Goal: Transaction & Acquisition: Book appointment/travel/reservation

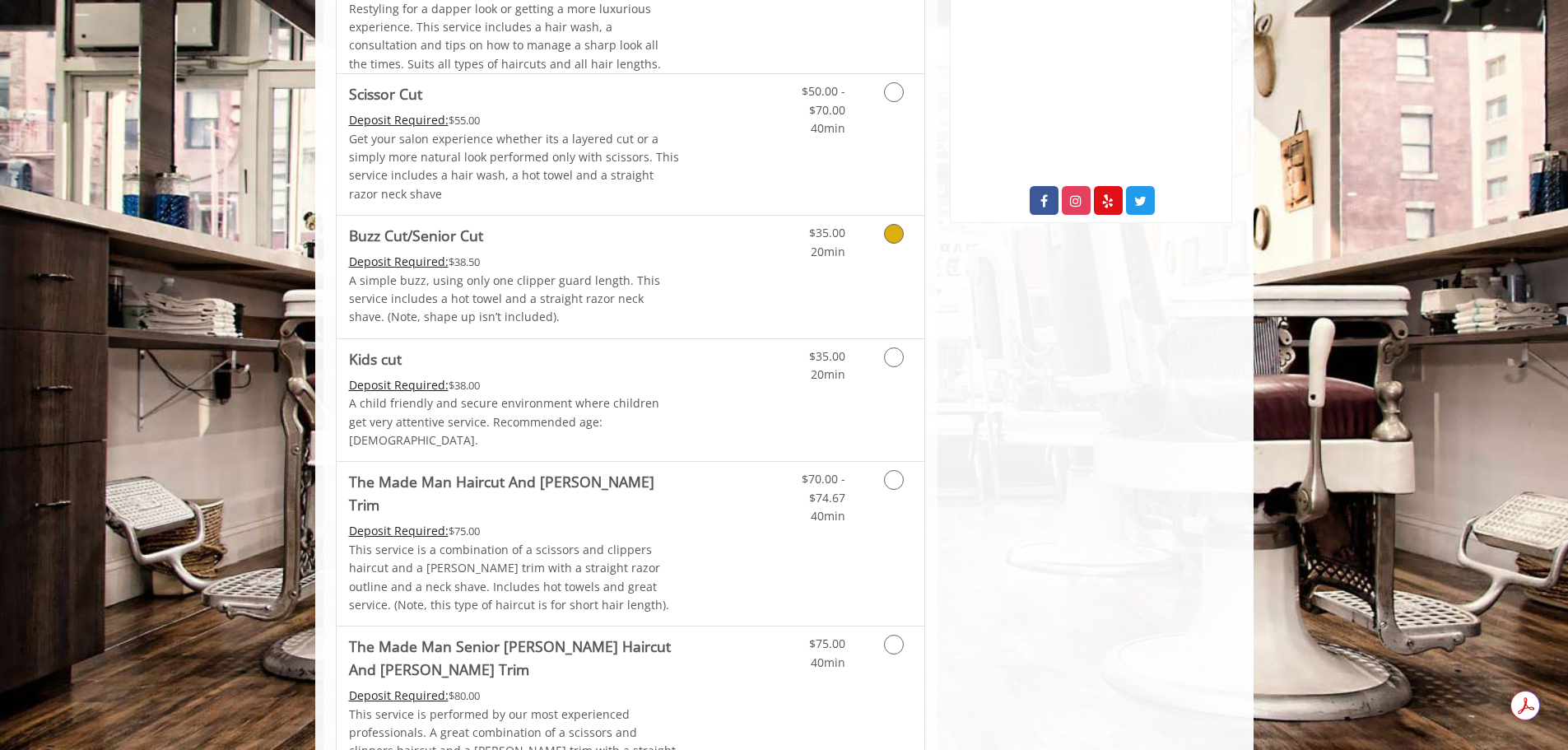
scroll to position [823, 0]
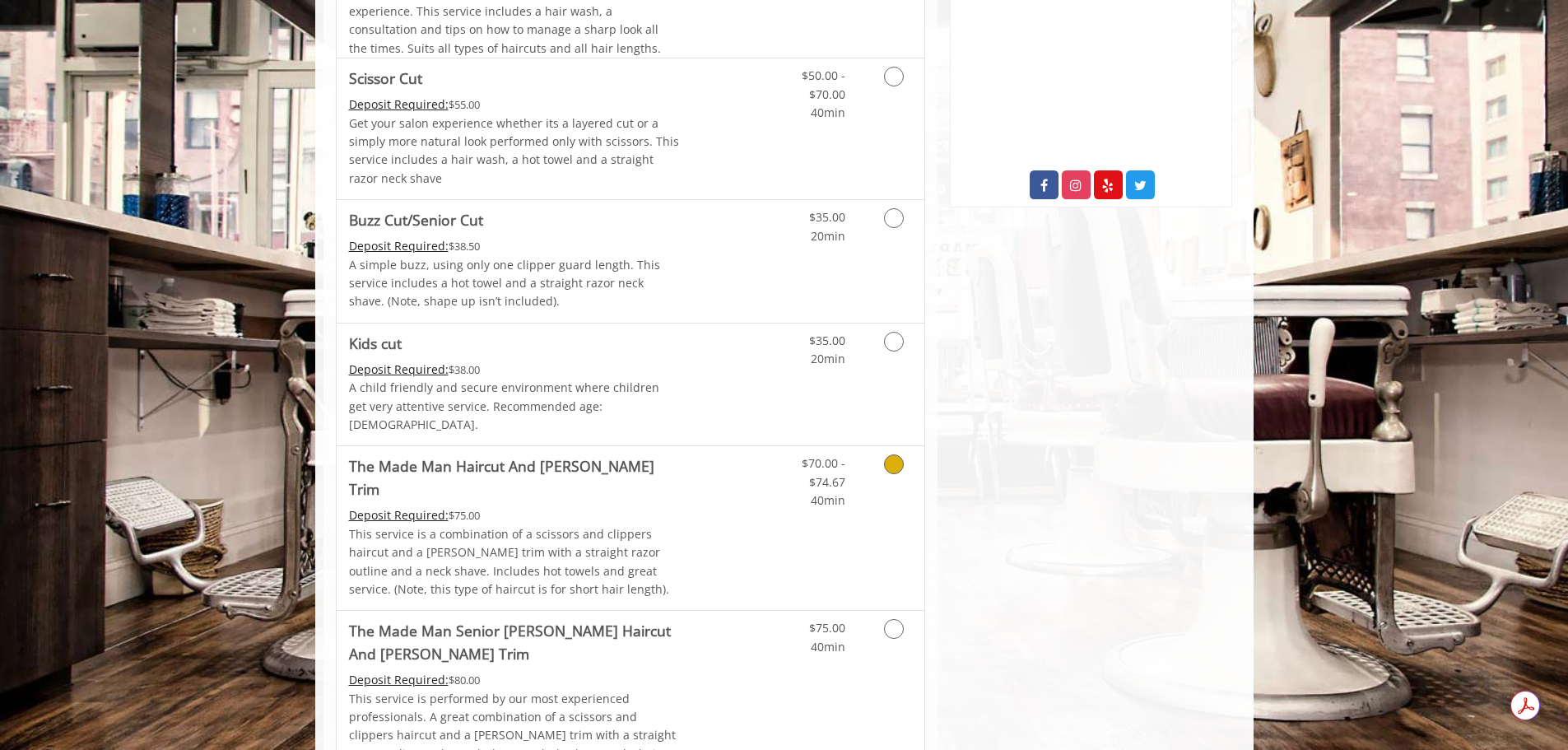
click at [887, 454] on icon "Grooming services" at bounding box center [893, 463] width 20 height 20
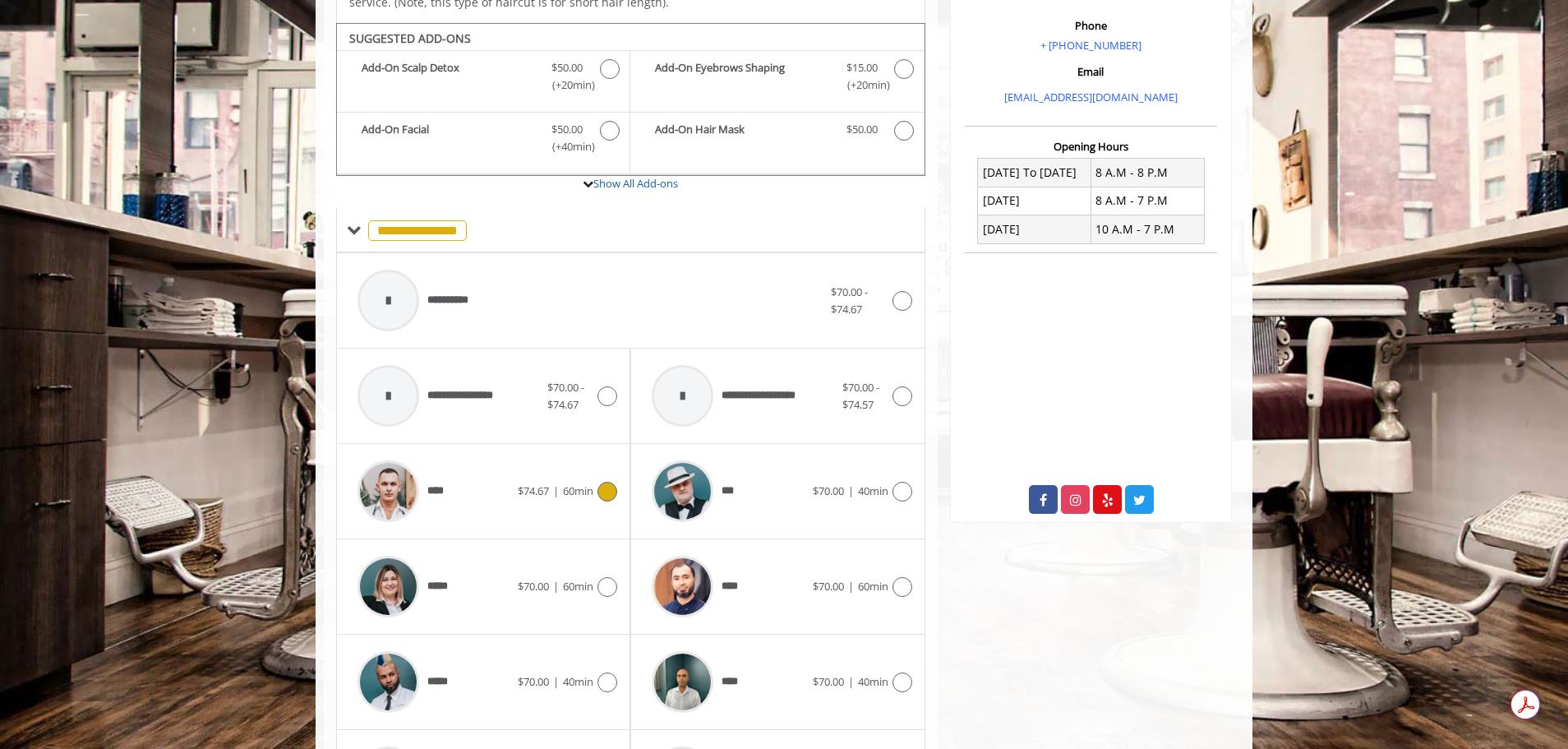
scroll to position [713, 0]
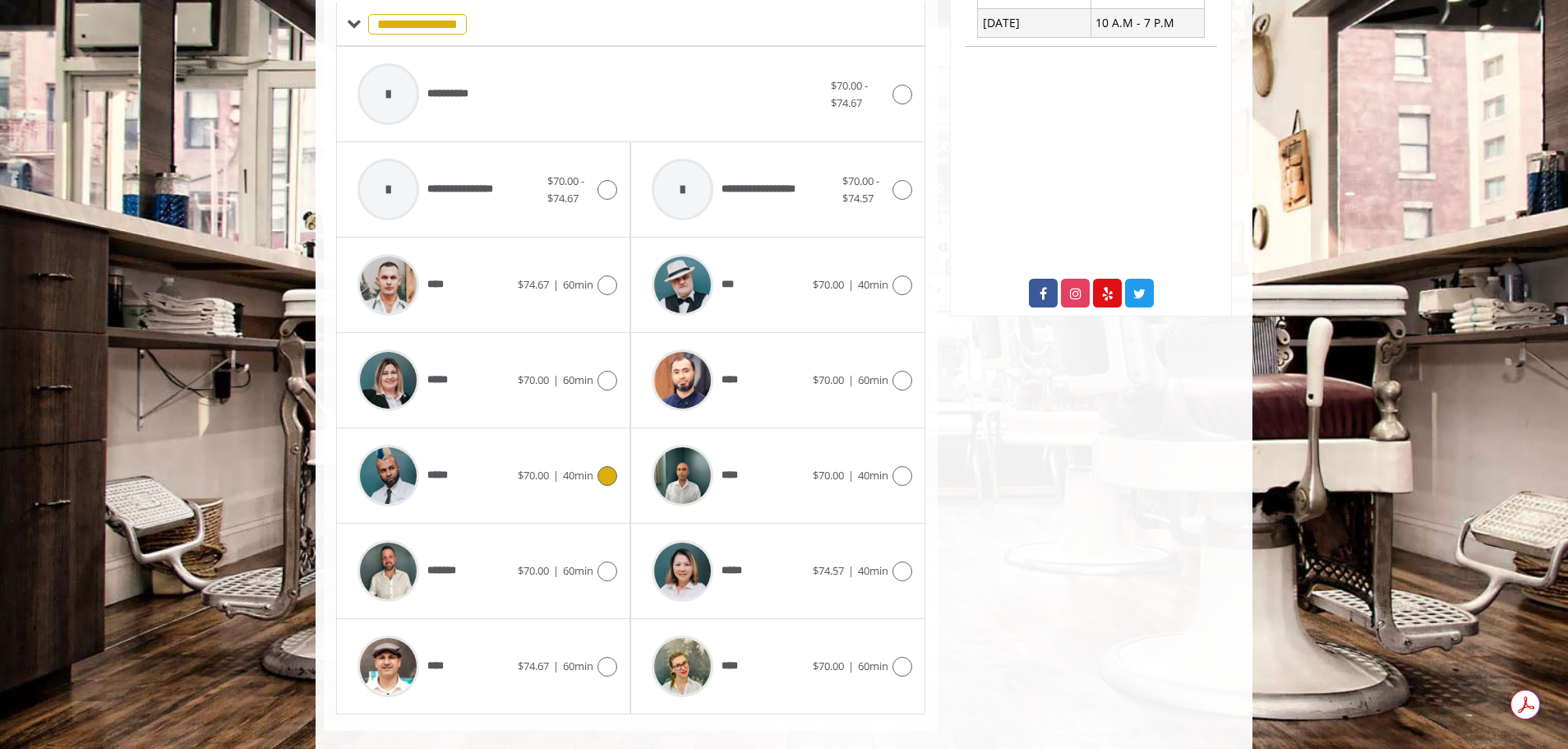
click at [607, 466] on icon at bounding box center [607, 475] width 20 height 20
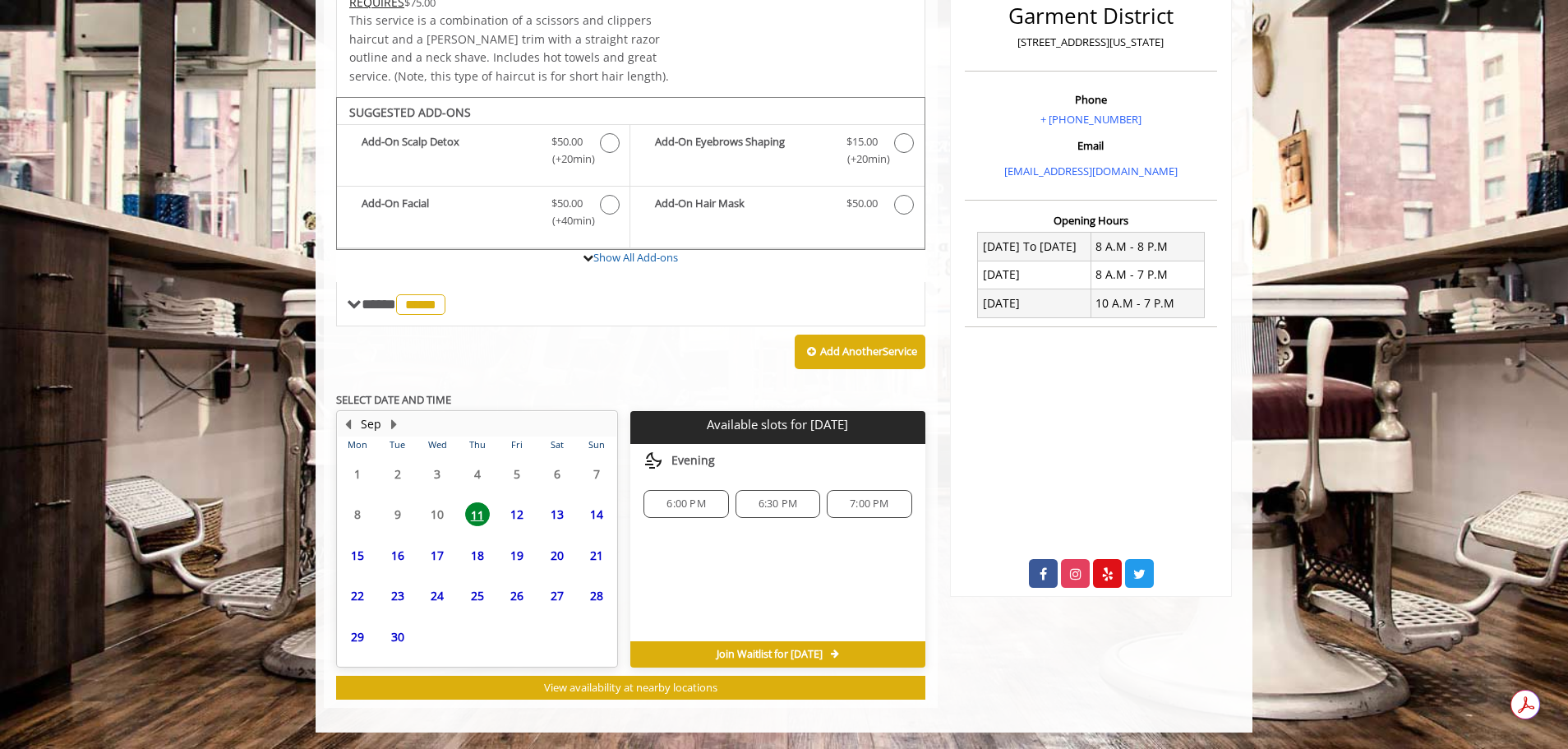
scroll to position [411, 0]
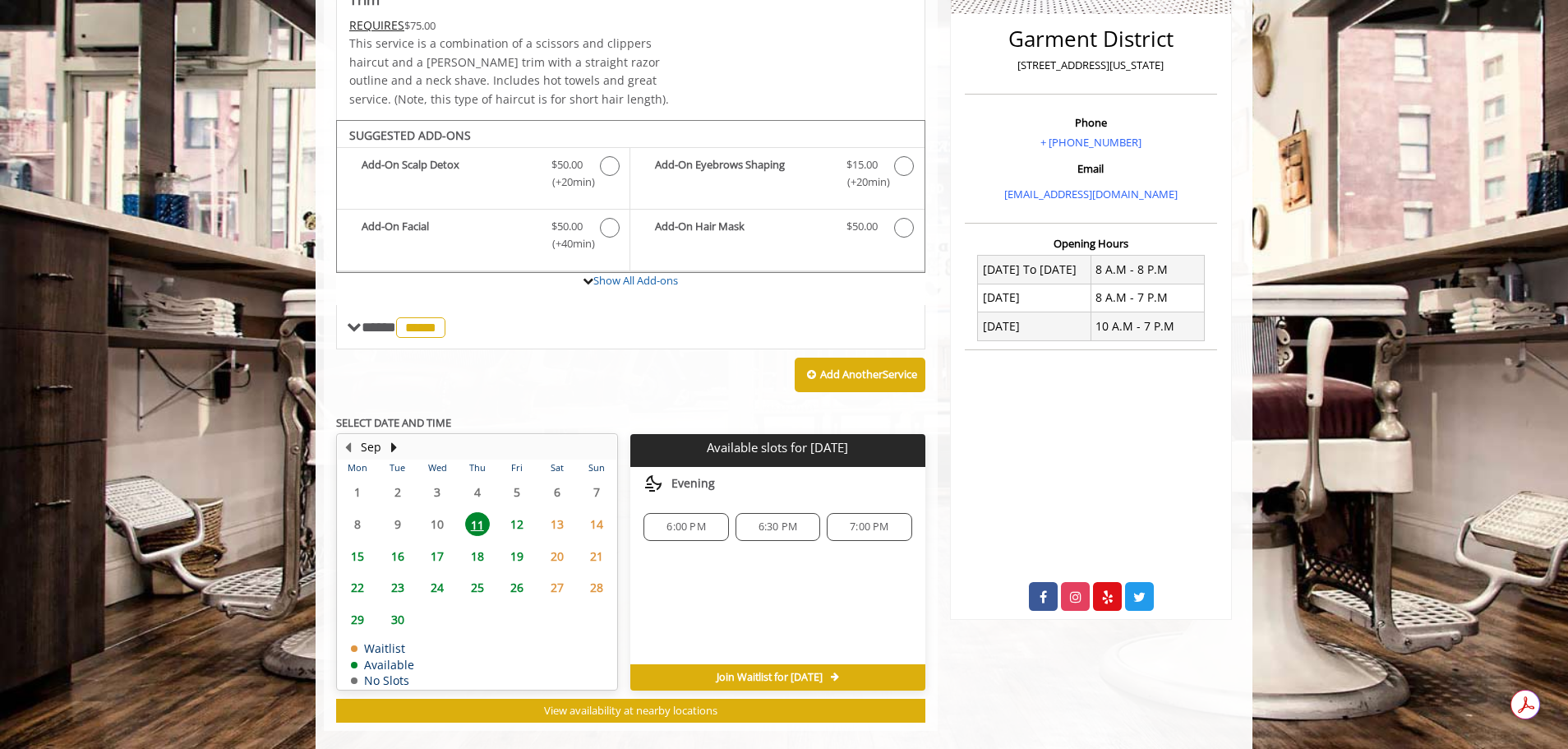
click at [520, 512] on span "12" at bounding box center [517, 524] width 24 height 23
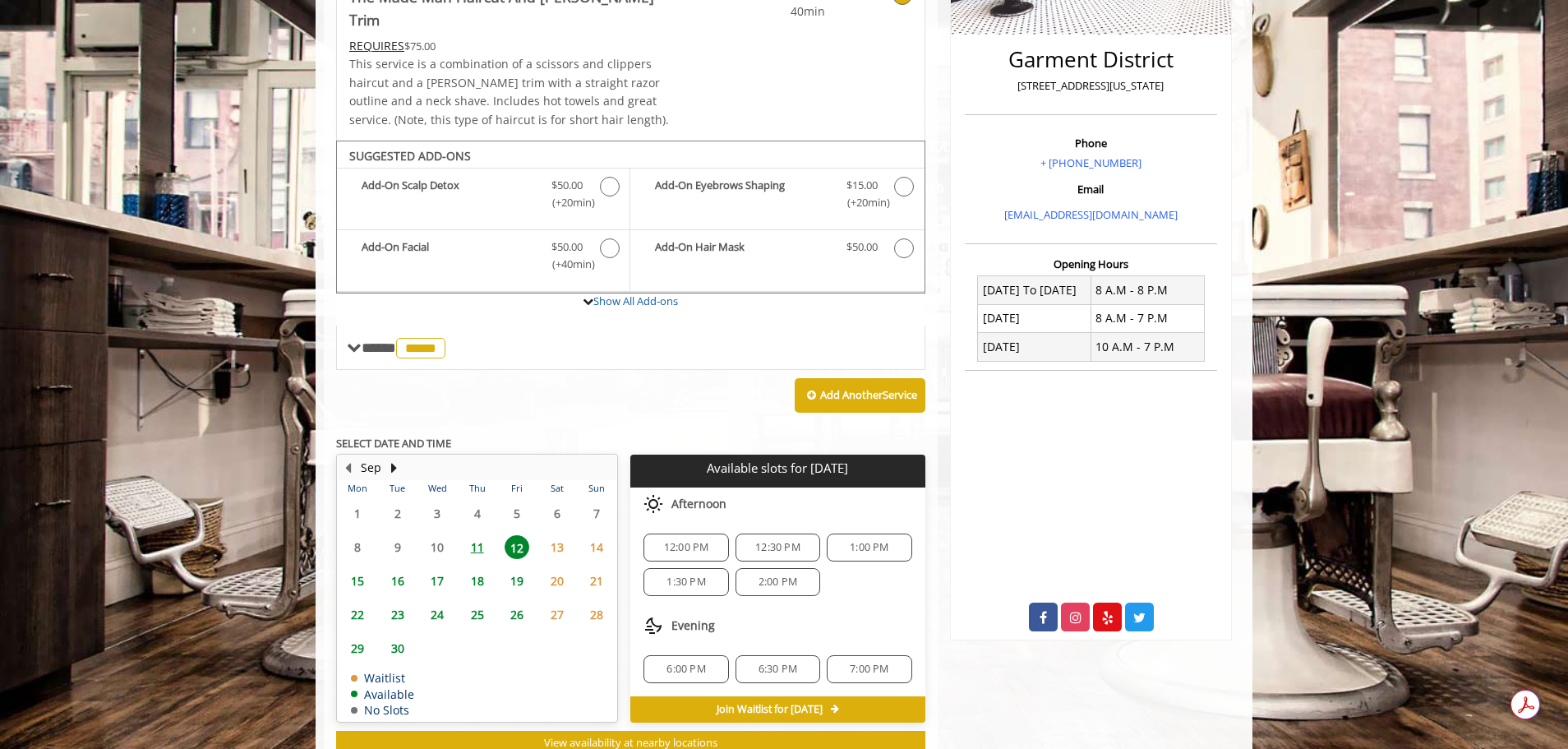
scroll to position [148, 0]
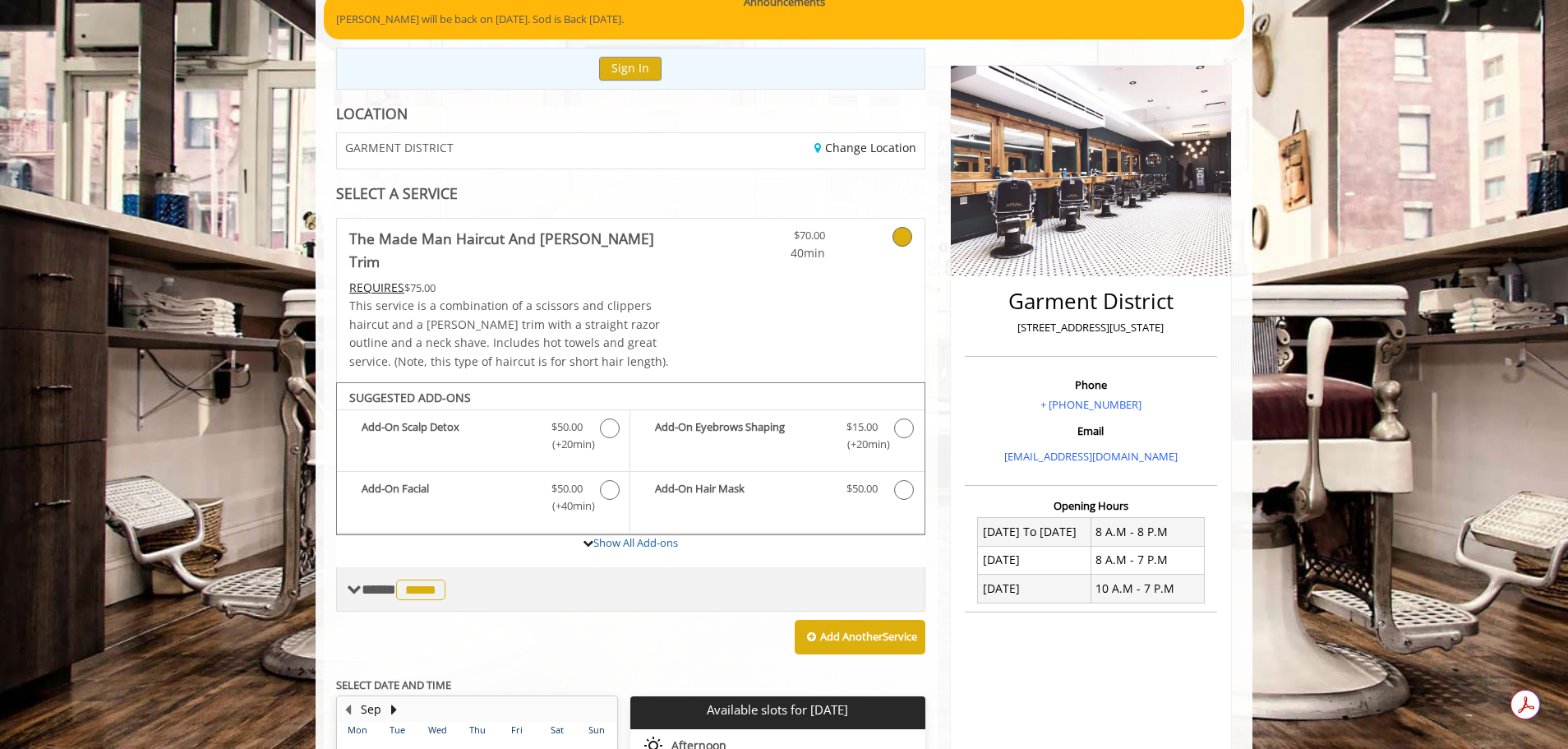
click at [372, 582] on span "**** ***** ********" at bounding box center [406, 589] width 88 height 15
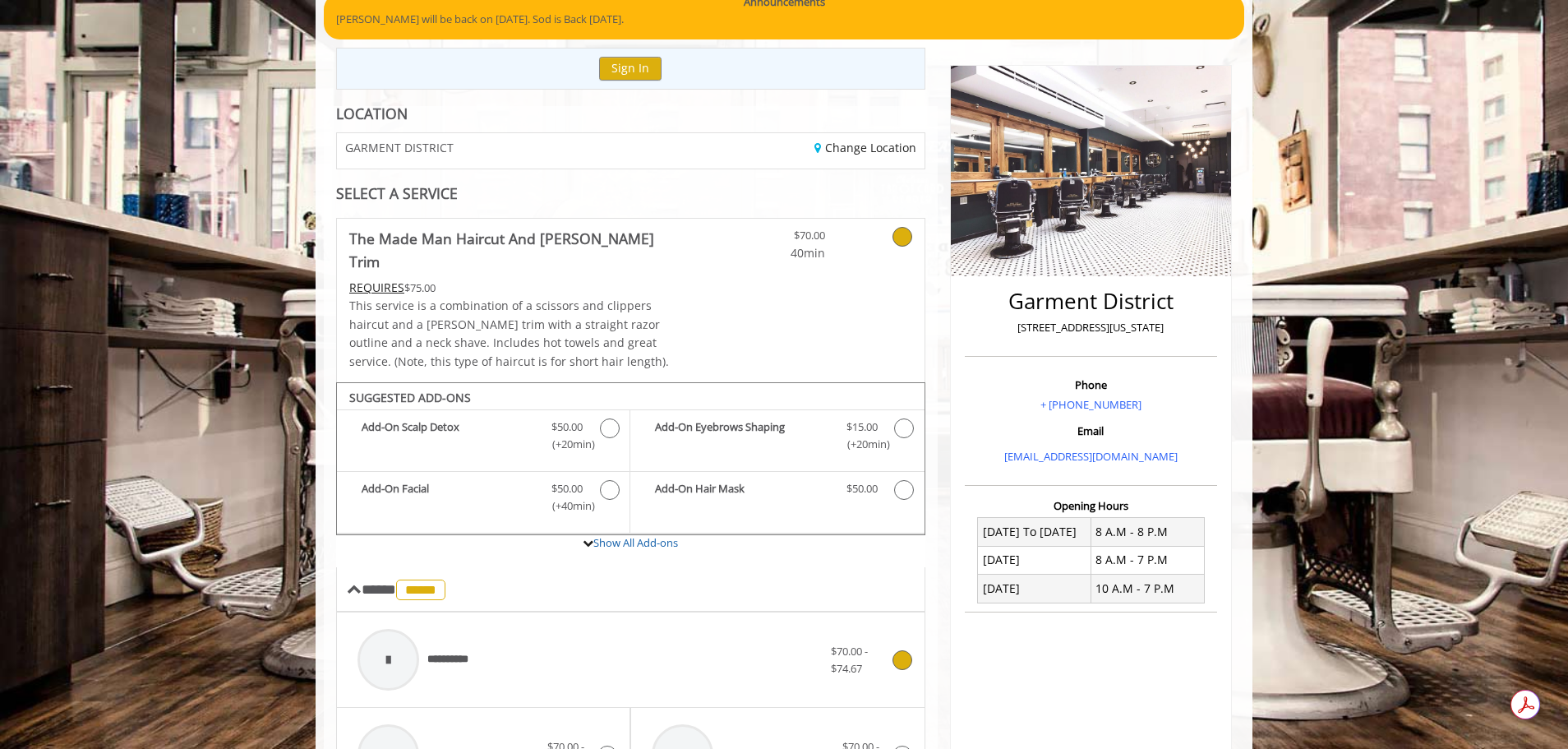
click at [397, 629] on div at bounding box center [388, 660] width 62 height 62
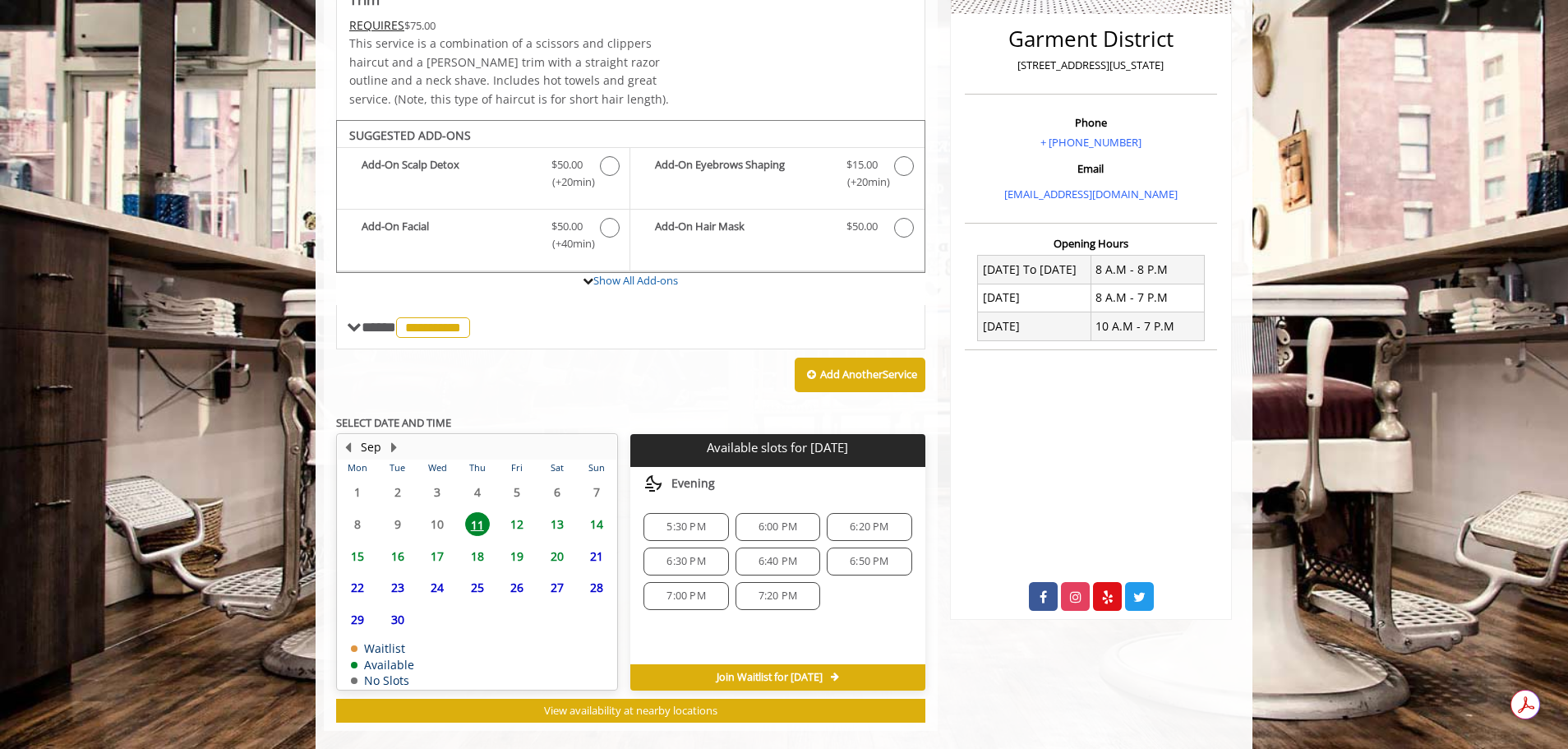
scroll to position [0, 0]
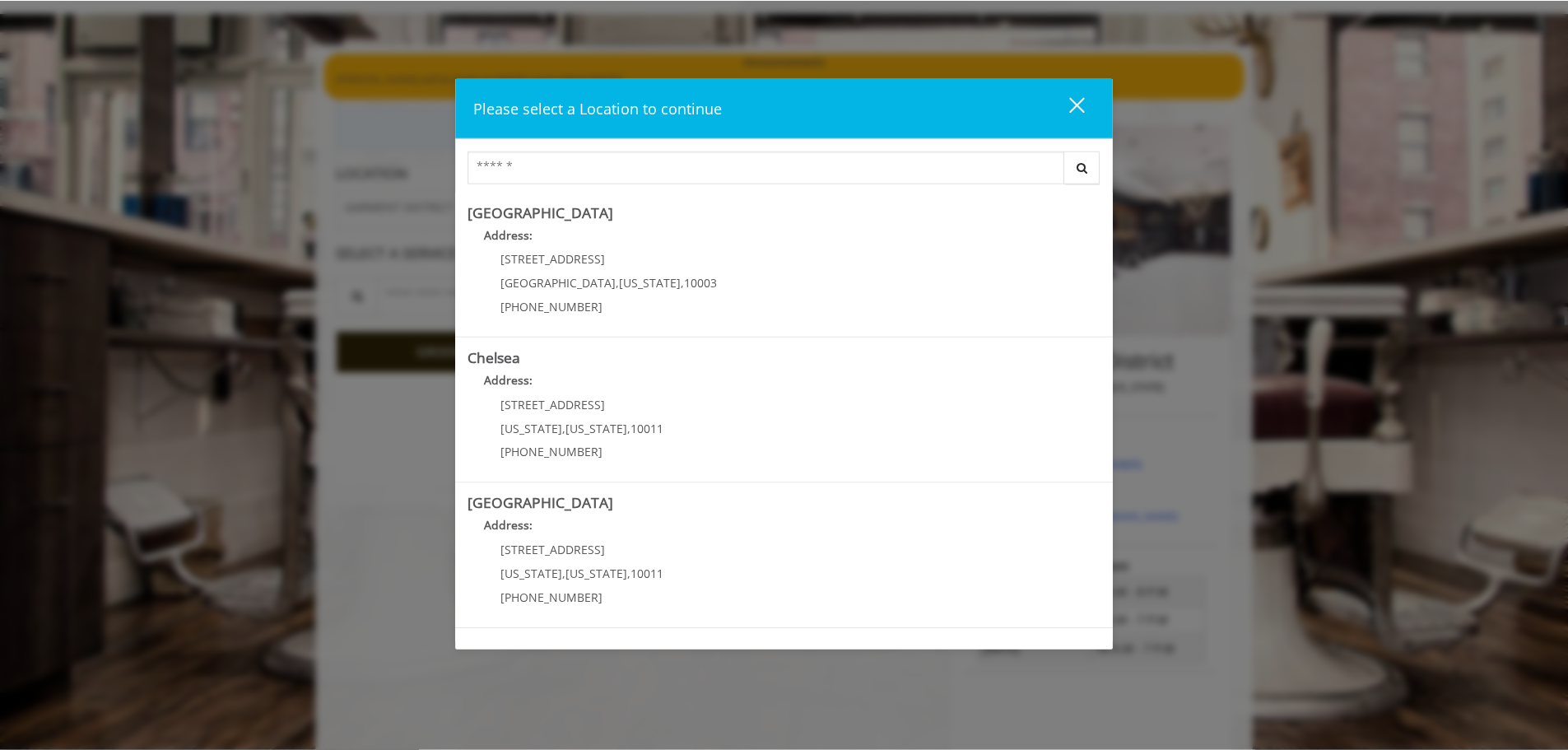
scroll to position [134, 0]
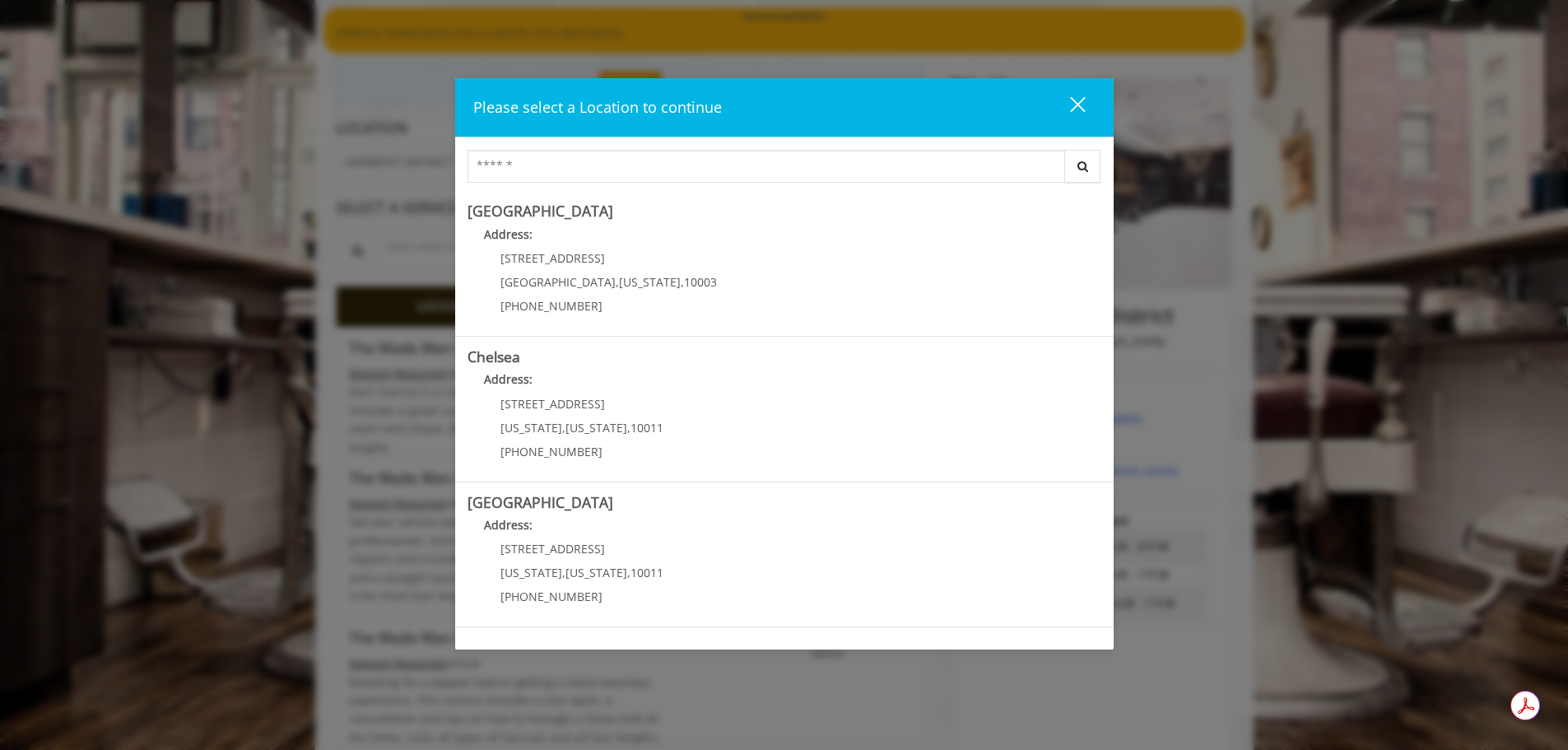
click at [1080, 106] on div "close" at bounding box center [1067, 108] width 33 height 24
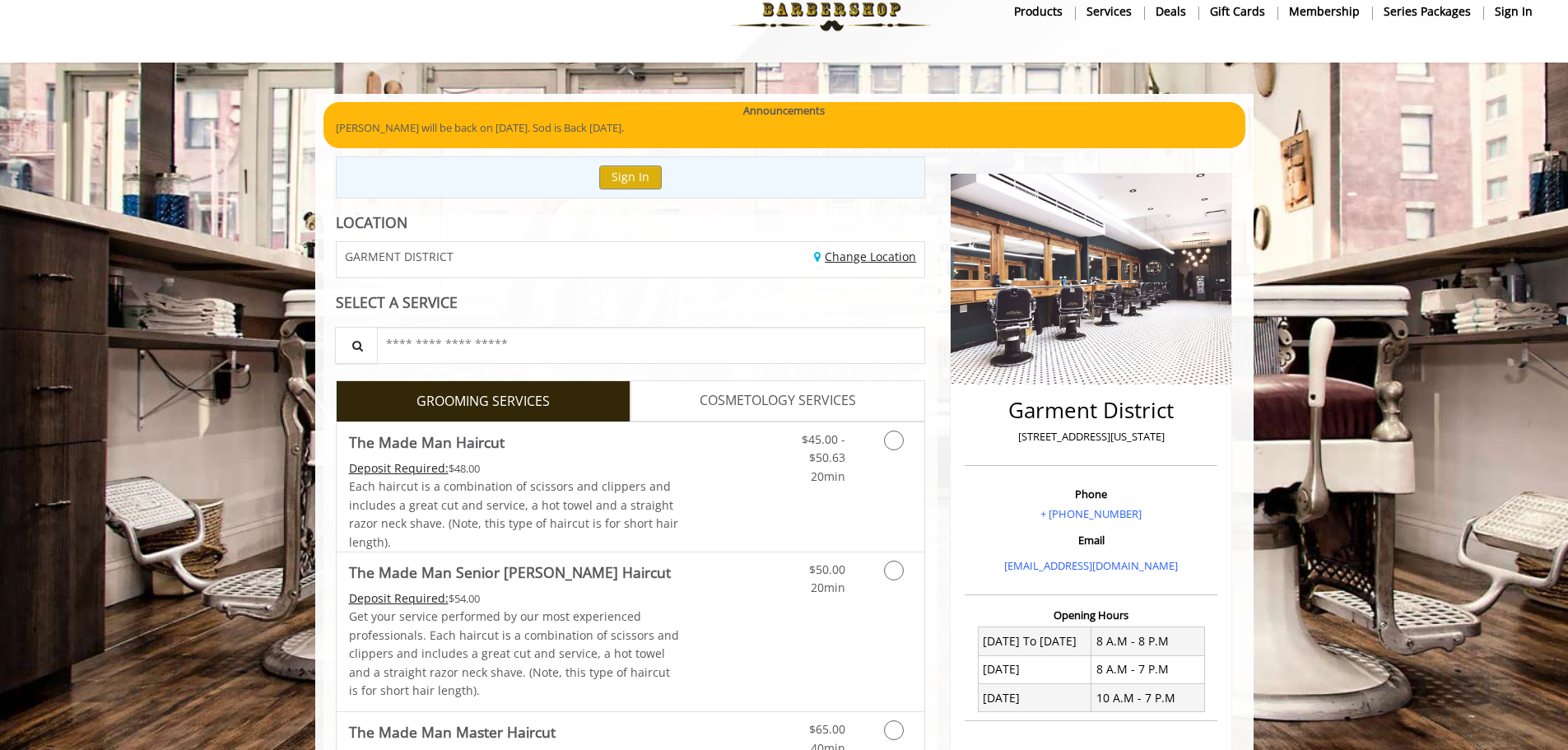
scroll to position [0, 0]
